Goal: Obtain resource: Download file/media

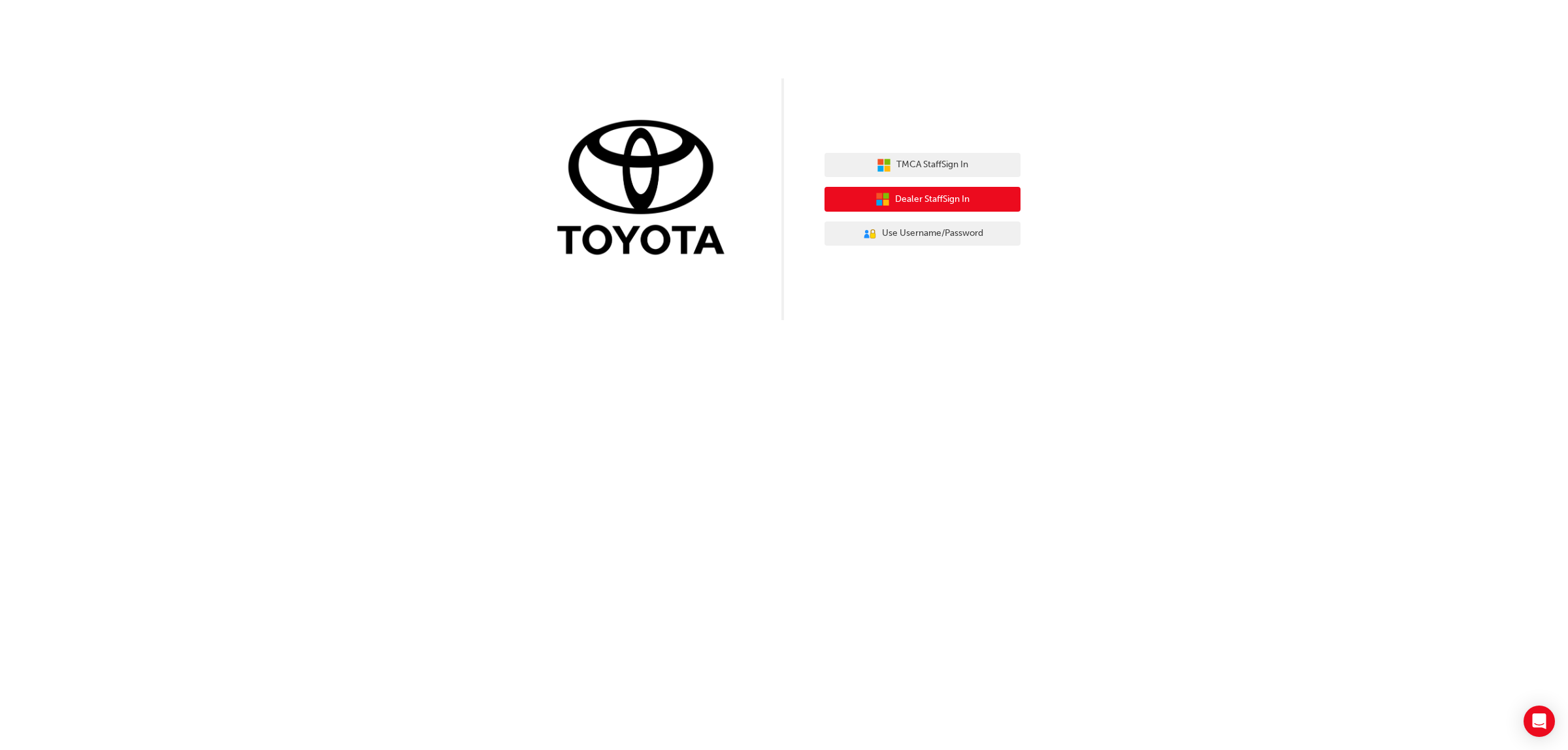
click at [932, 200] on span "Dealer Staff Sign In" at bounding box center [933, 199] width 75 height 15
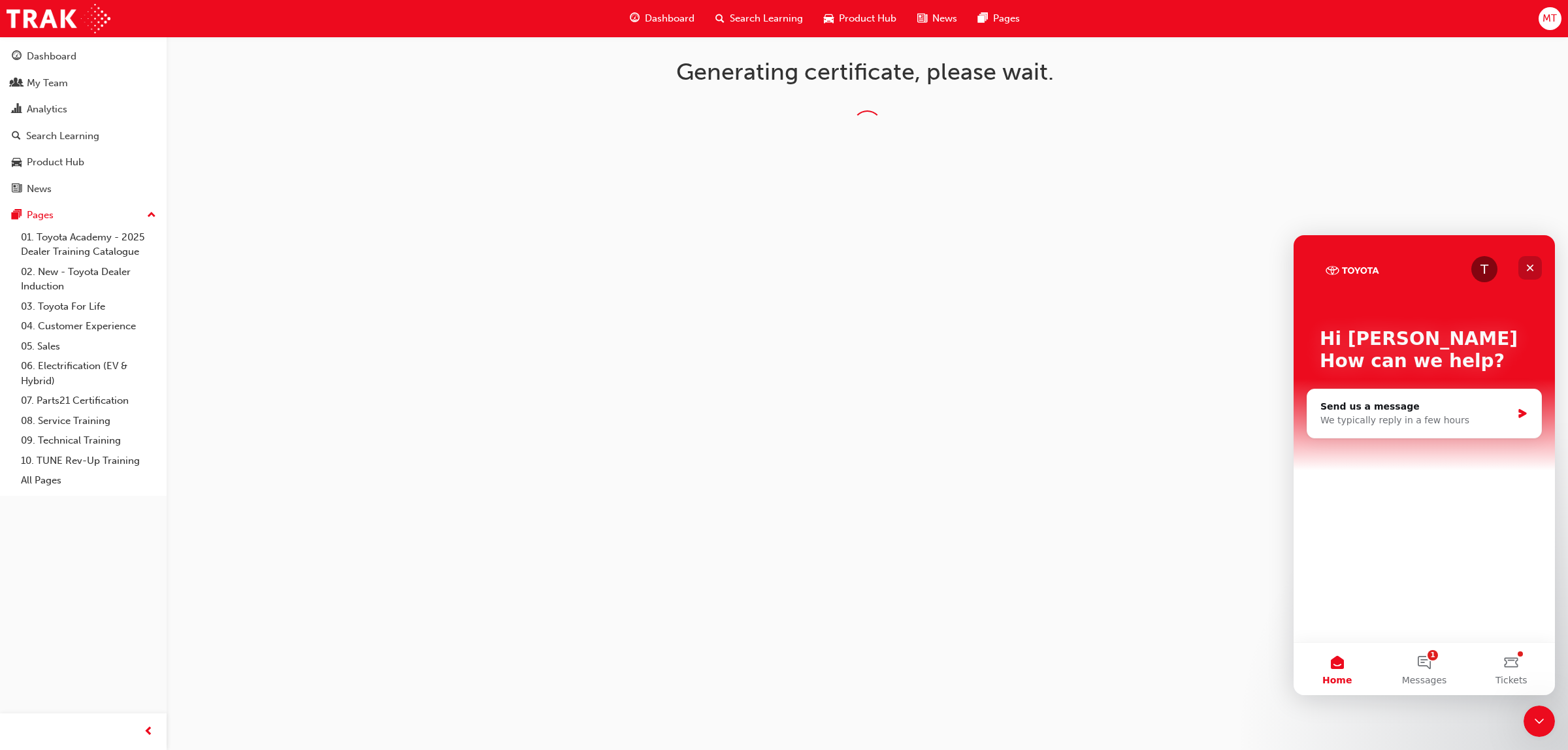
click at [1530, 265] on icon "Close" at bounding box center [1530, 268] width 11 height 11
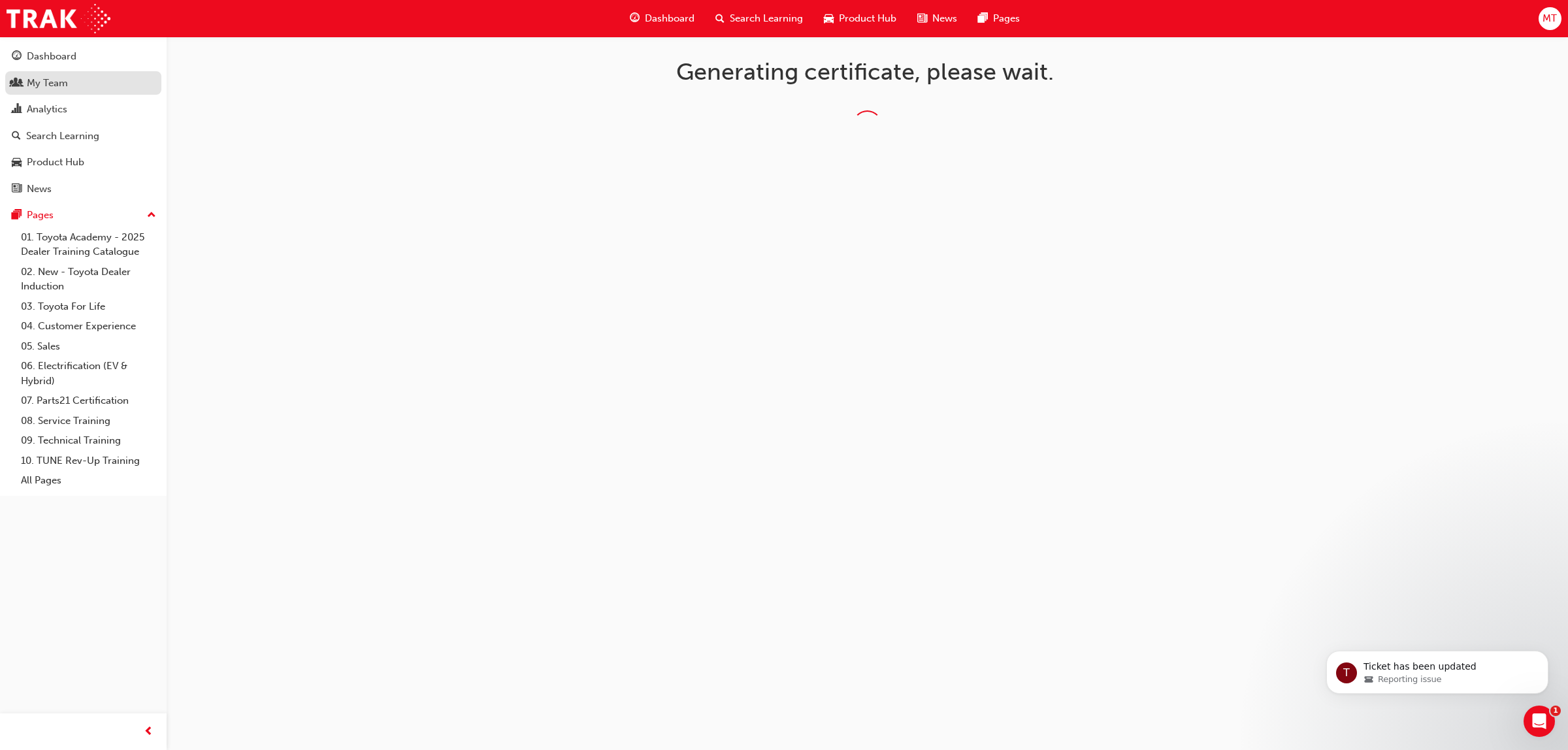
click at [49, 79] on div "My Team" at bounding box center [47, 83] width 41 height 15
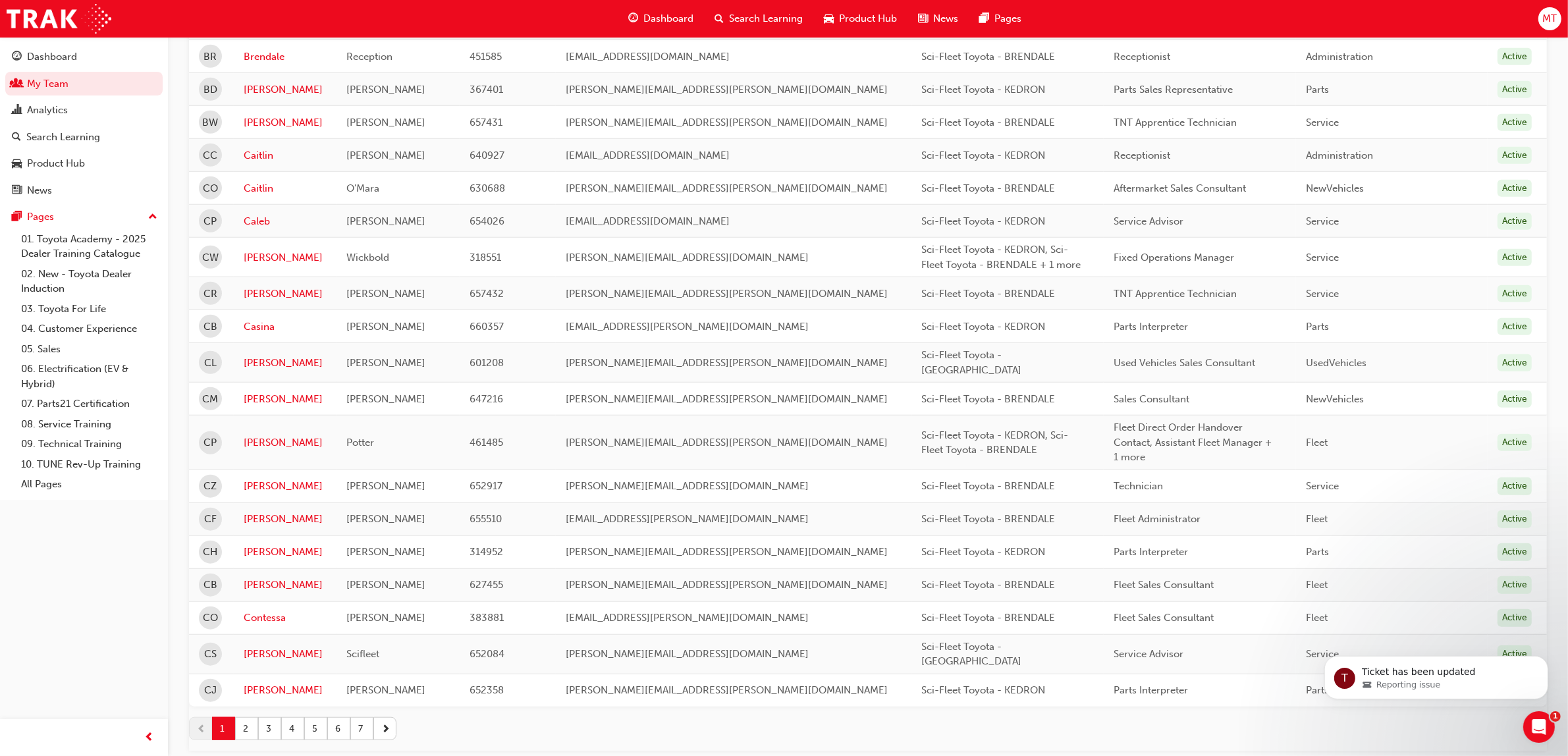
scroll to position [1432, 0]
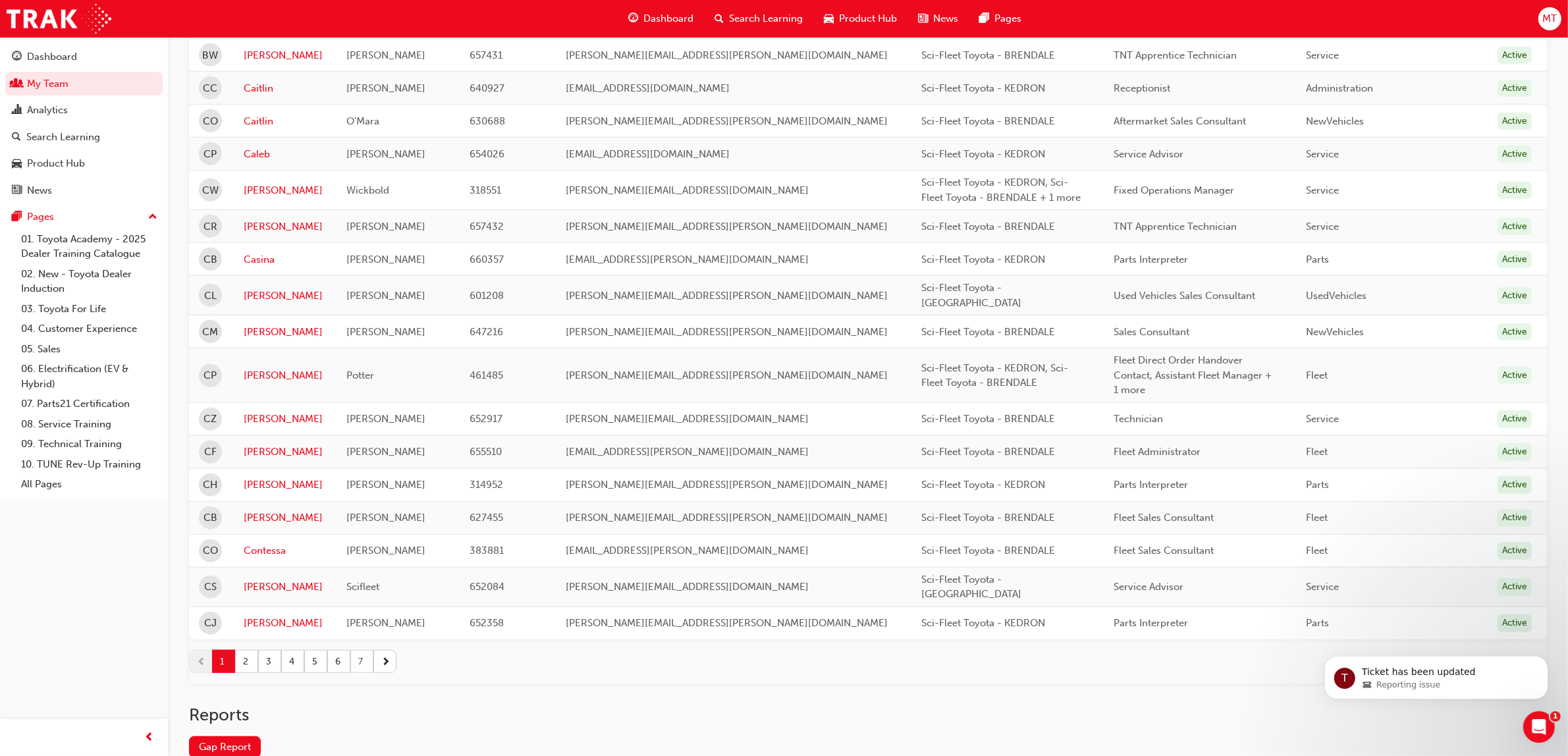
click at [366, 651] on button "7" at bounding box center [361, 662] width 23 height 23
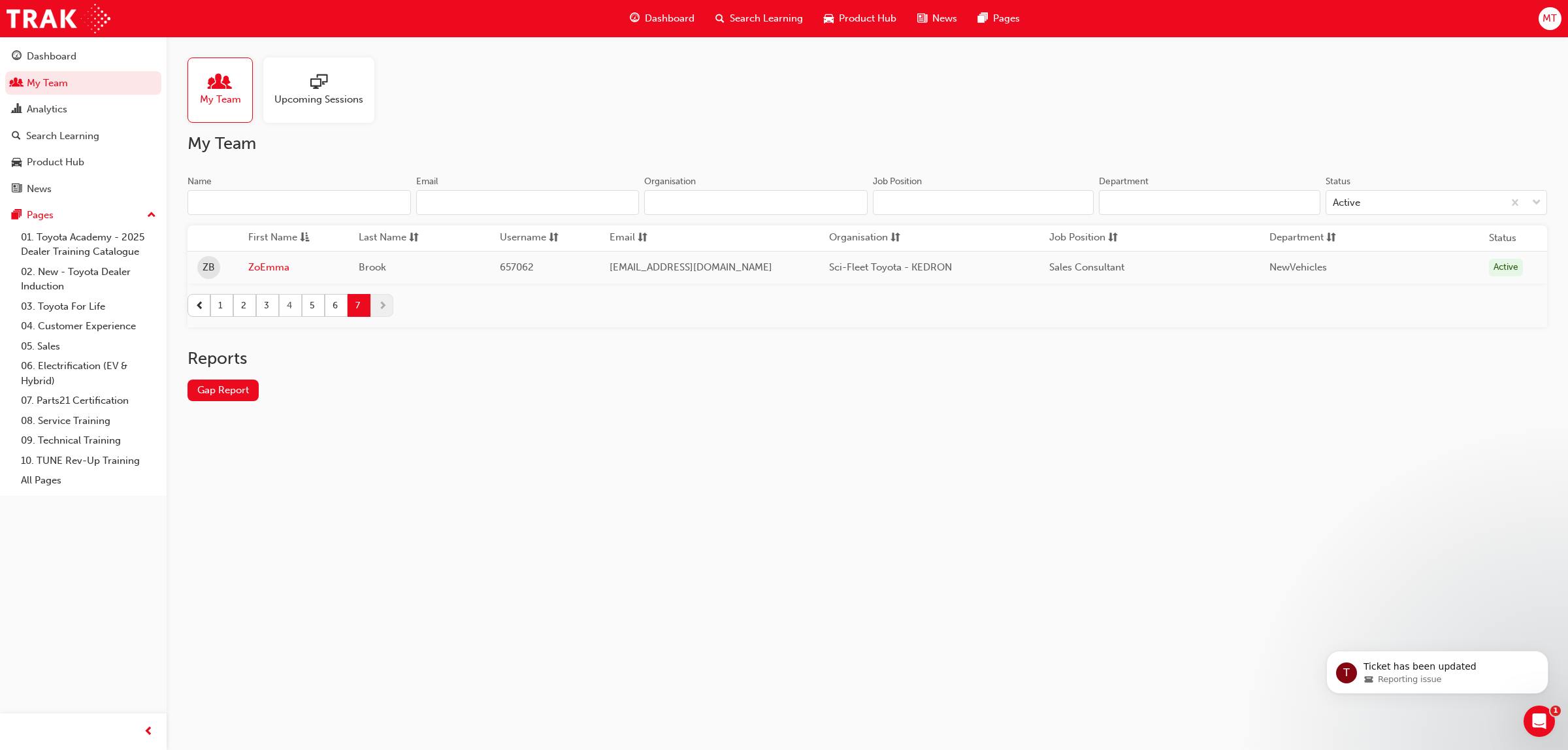
click at [288, 306] on button "4" at bounding box center [290, 305] width 23 height 23
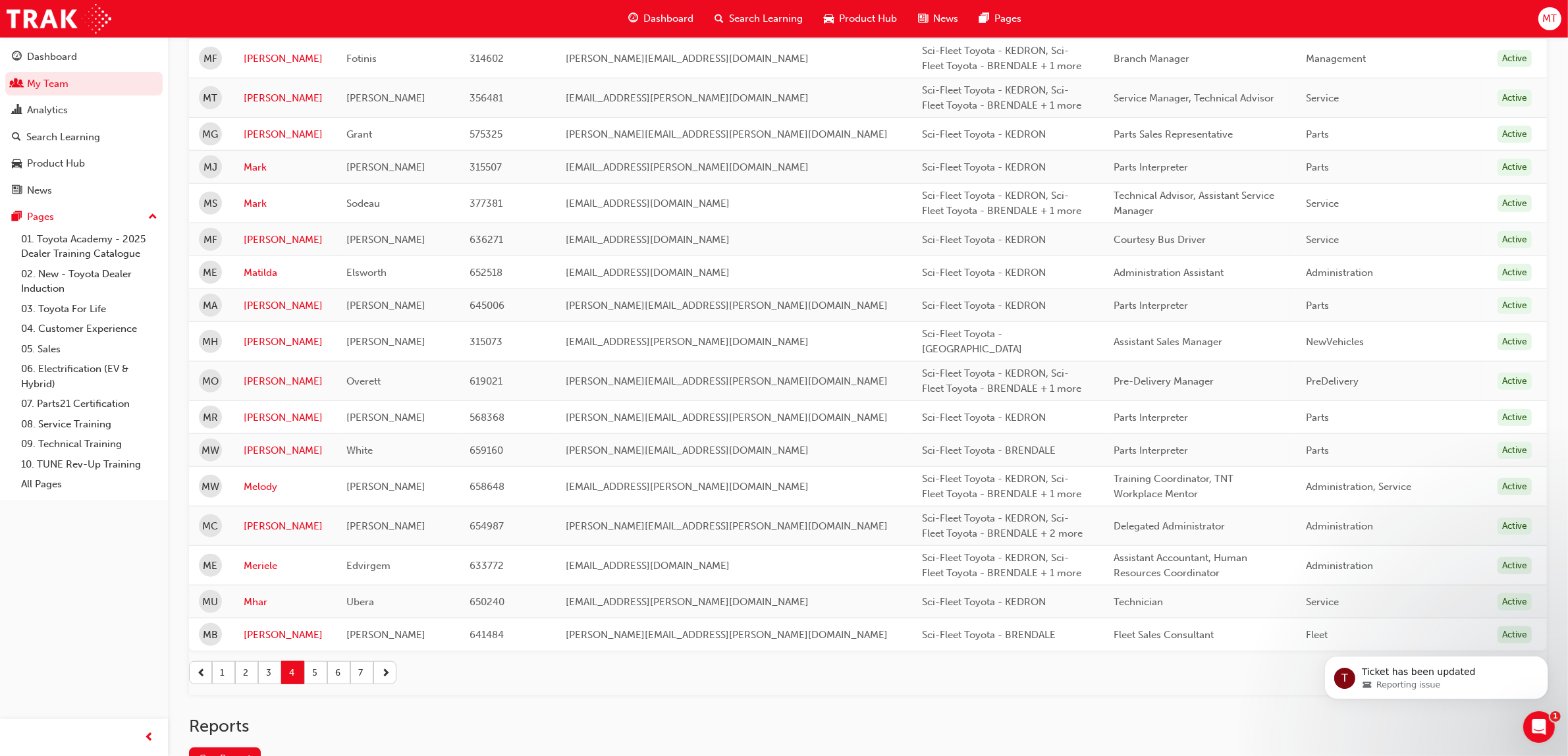
scroll to position [1444, 0]
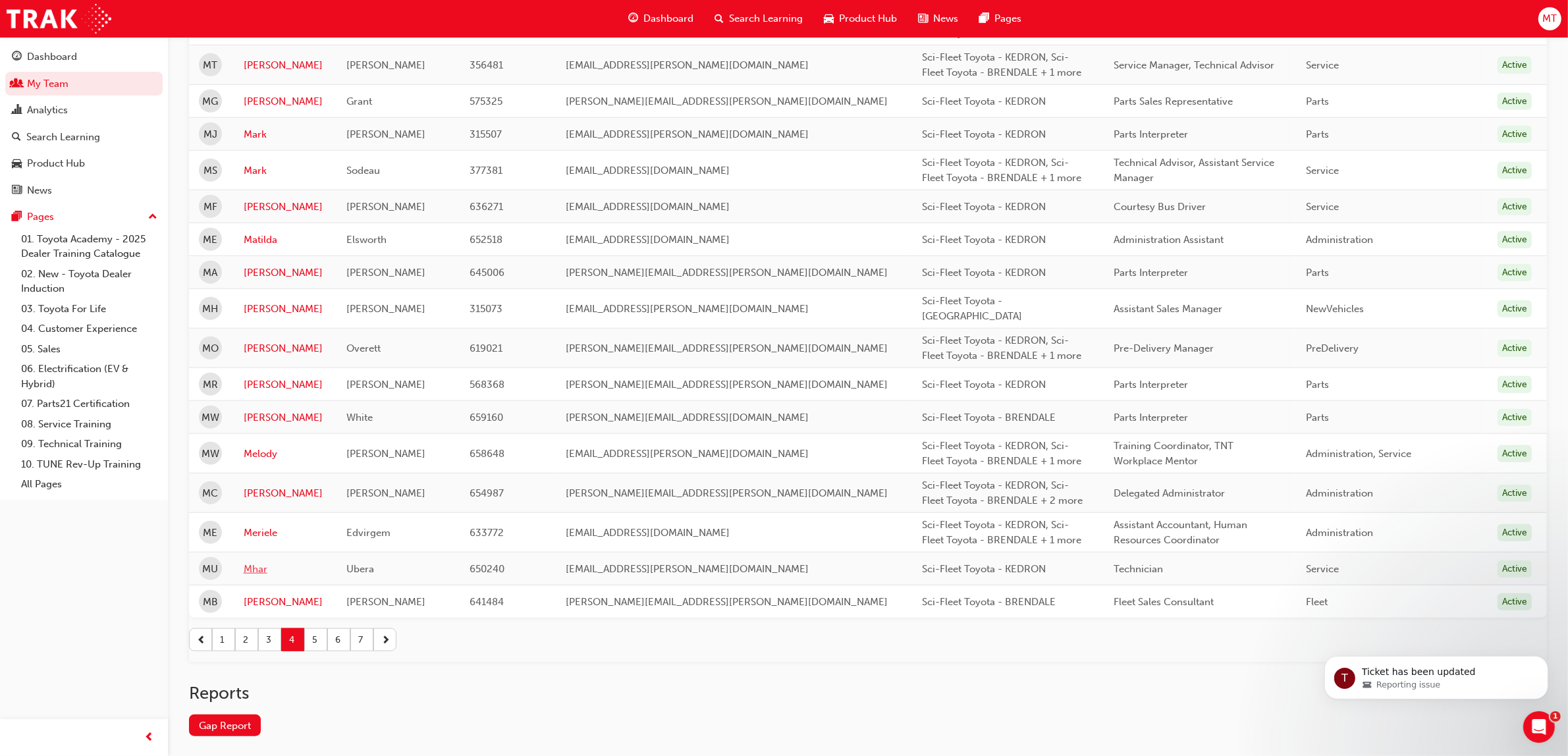
click at [258, 562] on link "Mhar" at bounding box center [285, 569] width 83 height 15
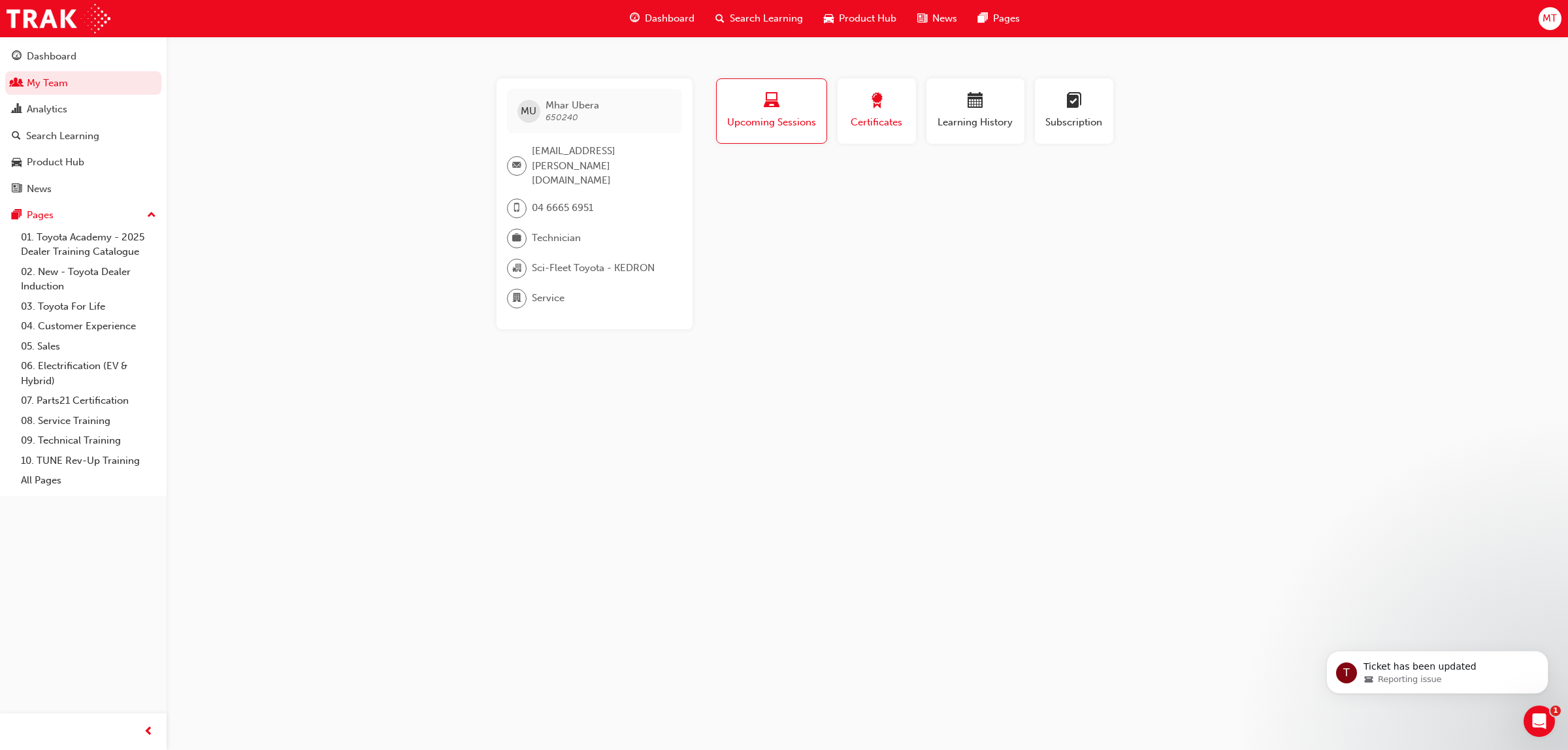
click at [891, 97] on div "button" at bounding box center [877, 102] width 59 height 21
click at [1180, 201] on button "Generate" at bounding box center [1188, 203] width 53 height 19
click at [1190, 199] on link "Download PDF" at bounding box center [1185, 202] width 60 height 11
